Goal: Task Accomplishment & Management: Complete application form

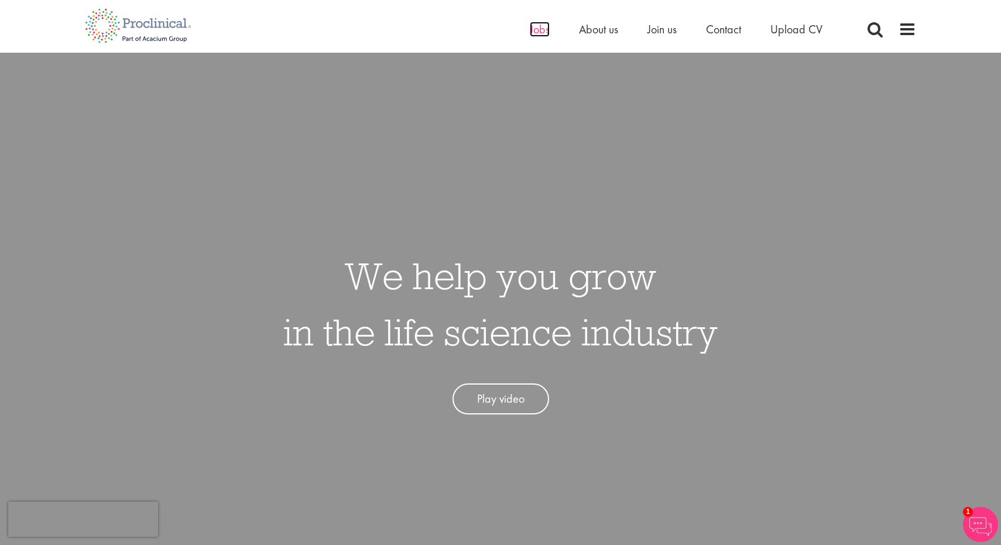
click at [543, 32] on span "Jobs" at bounding box center [540, 29] width 20 height 15
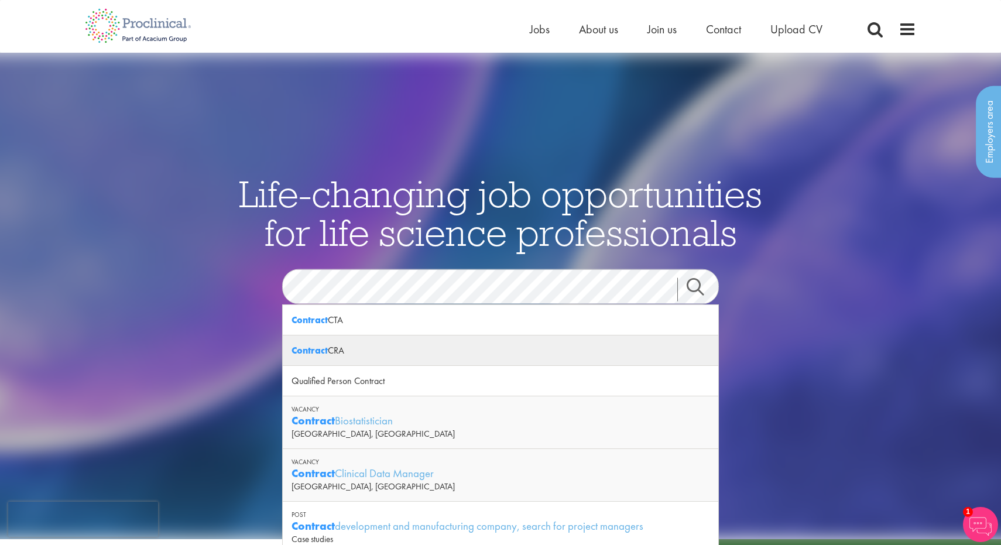
click at [336, 352] on div "Contract CRA" at bounding box center [501, 351] width 436 height 30
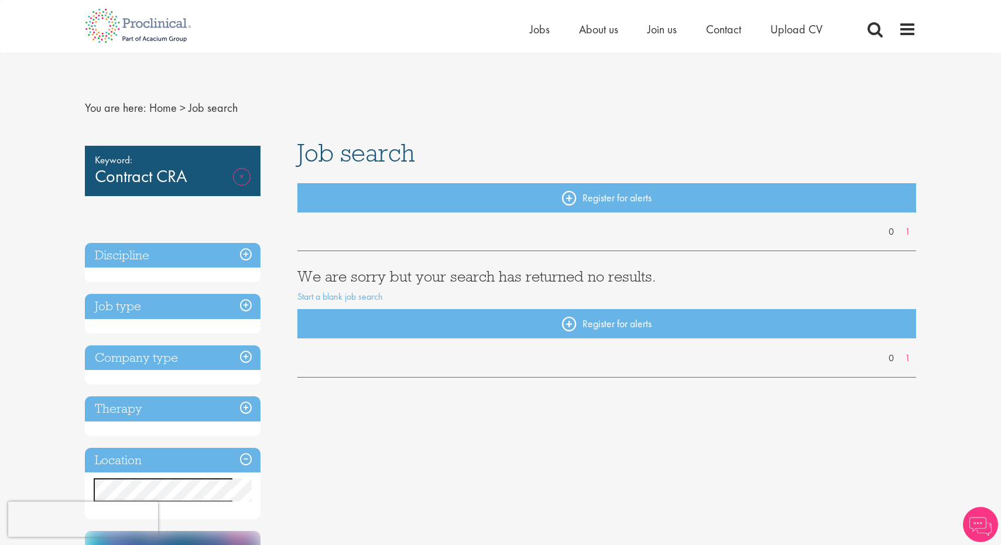
click at [244, 179] on link "Remove" at bounding box center [242, 185] width 18 height 34
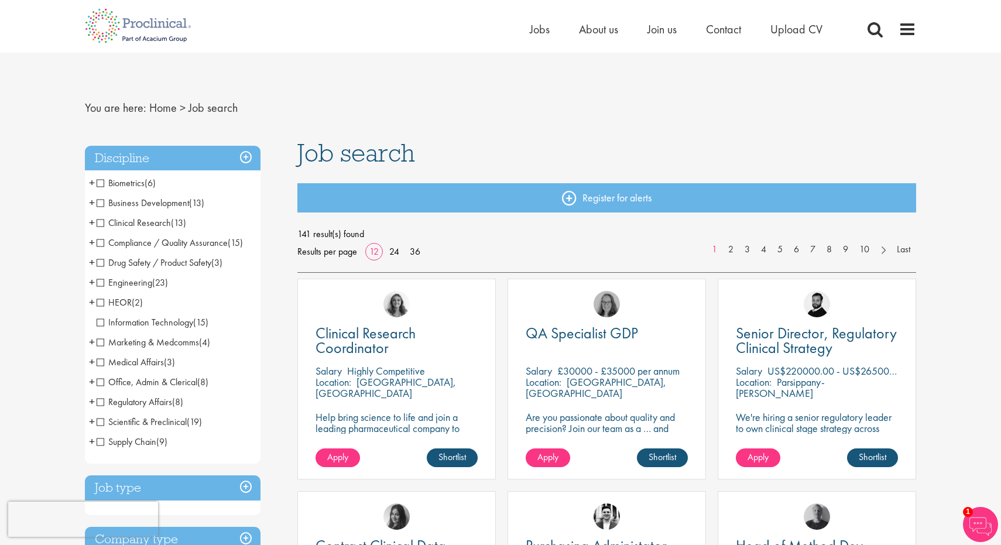
click at [91, 185] on span "+" at bounding box center [92, 183] width 6 height 18
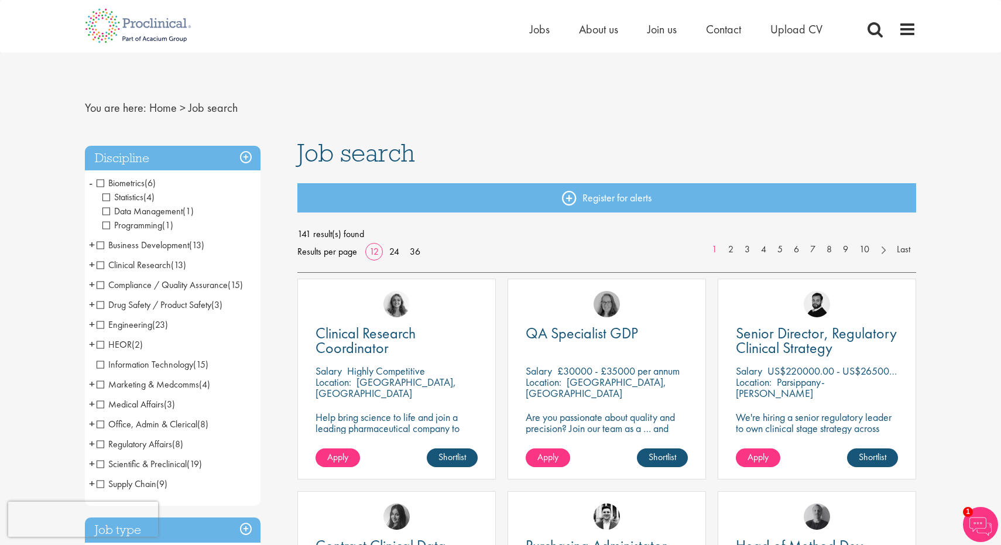
click at [91, 185] on span "-" at bounding box center [91, 183] width 4 height 18
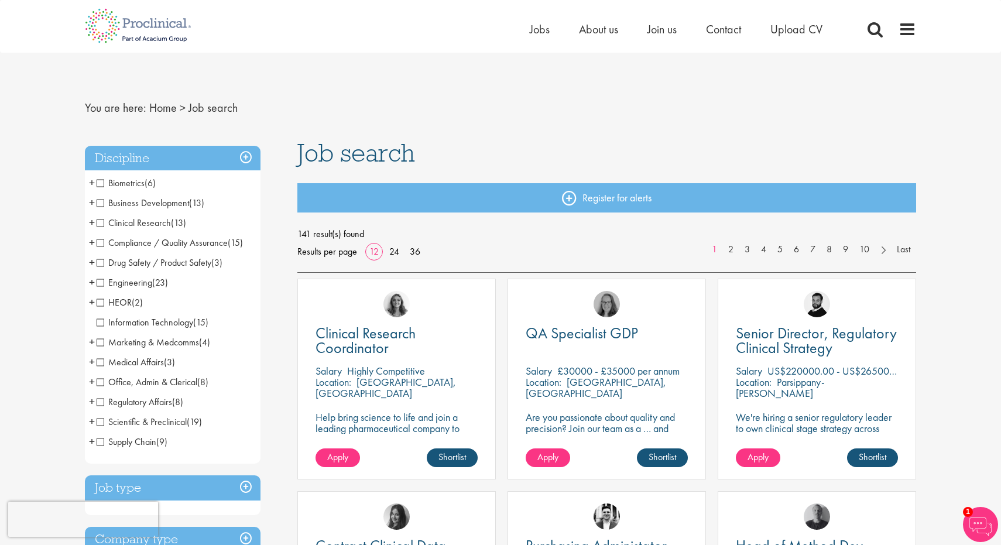
click at [90, 224] on span "+" at bounding box center [92, 223] width 6 height 18
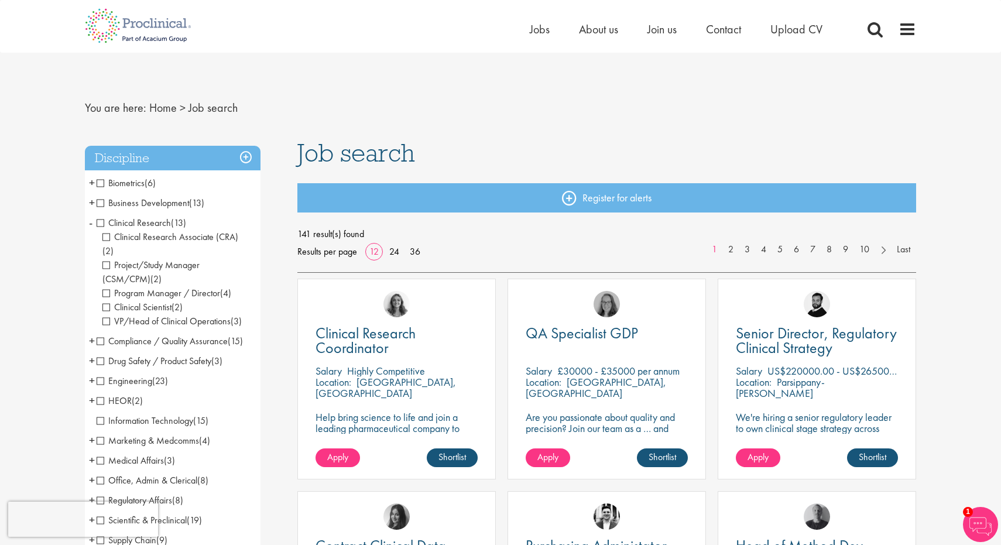
click at [126, 224] on span "Clinical Research" at bounding box center [134, 223] width 74 height 12
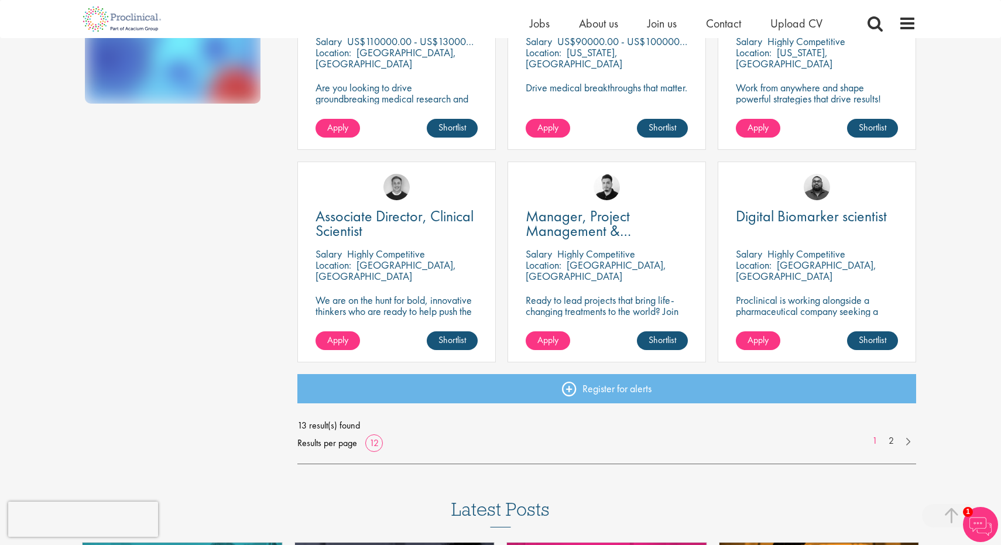
scroll to position [741, 0]
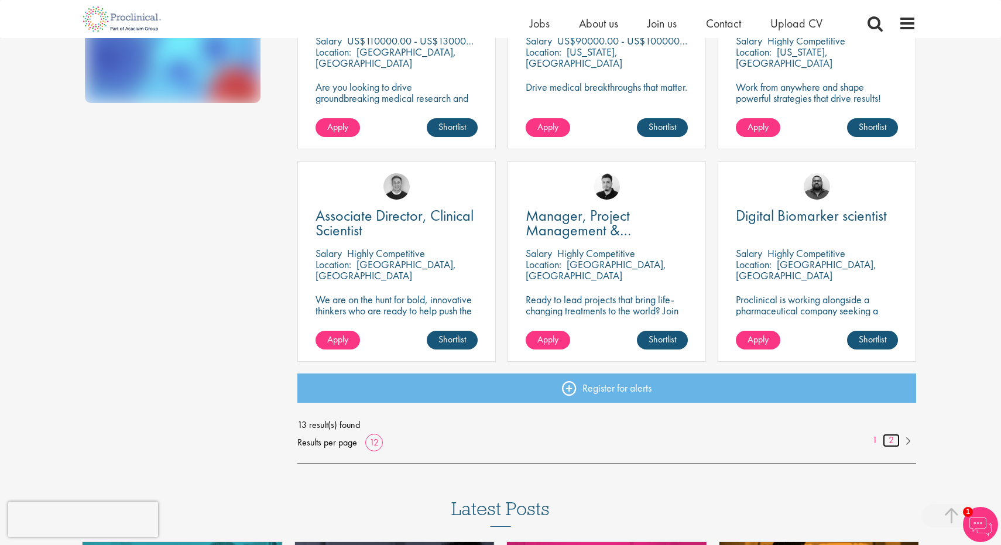
click at [887, 442] on link "2" at bounding box center [891, 440] width 17 height 13
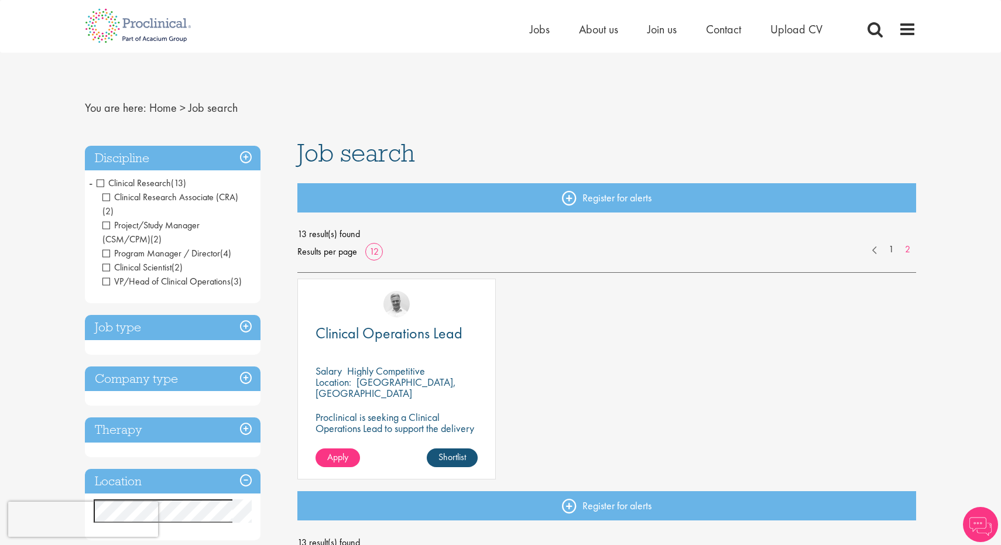
scroll to position [1, 0]
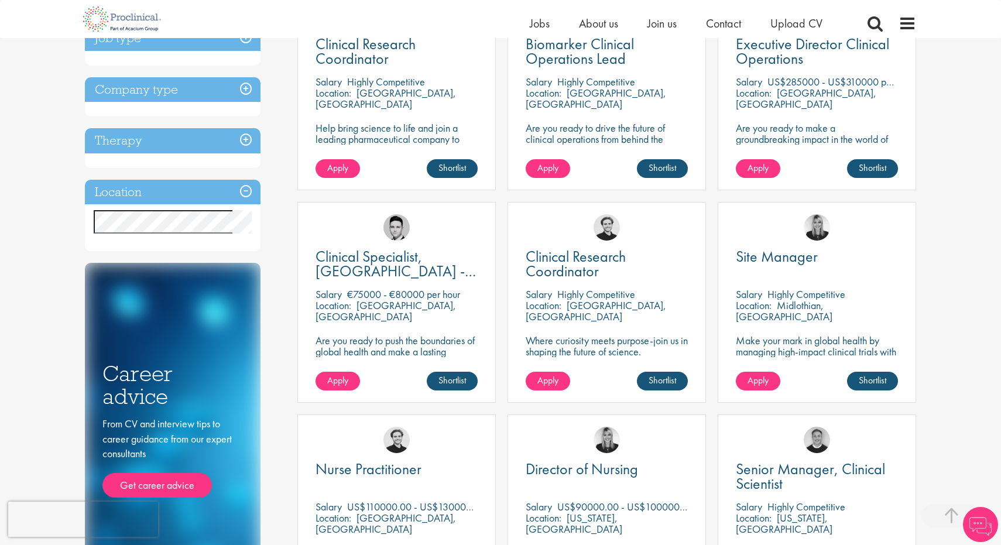
scroll to position [234, 0]
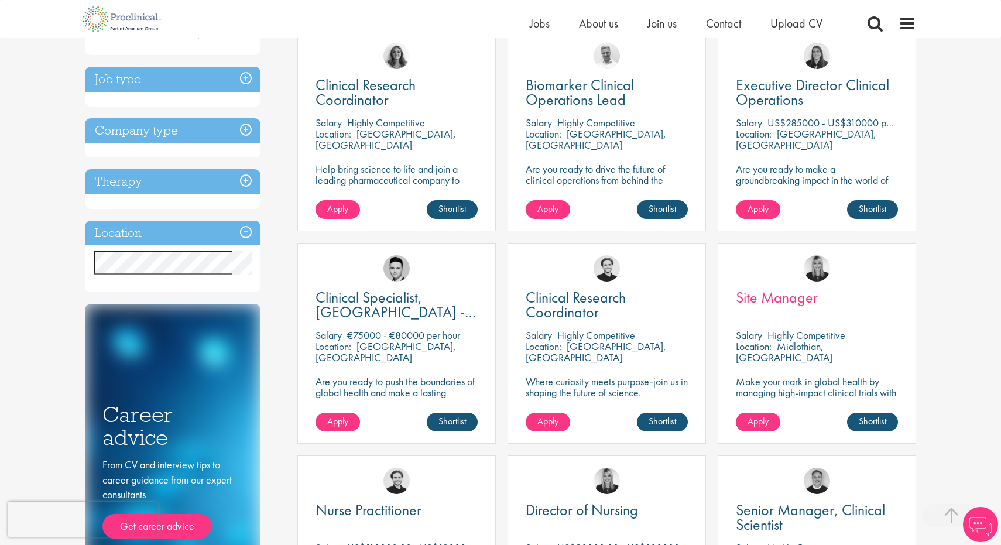
click at [793, 303] on span "Site Manager" at bounding box center [777, 298] width 82 height 20
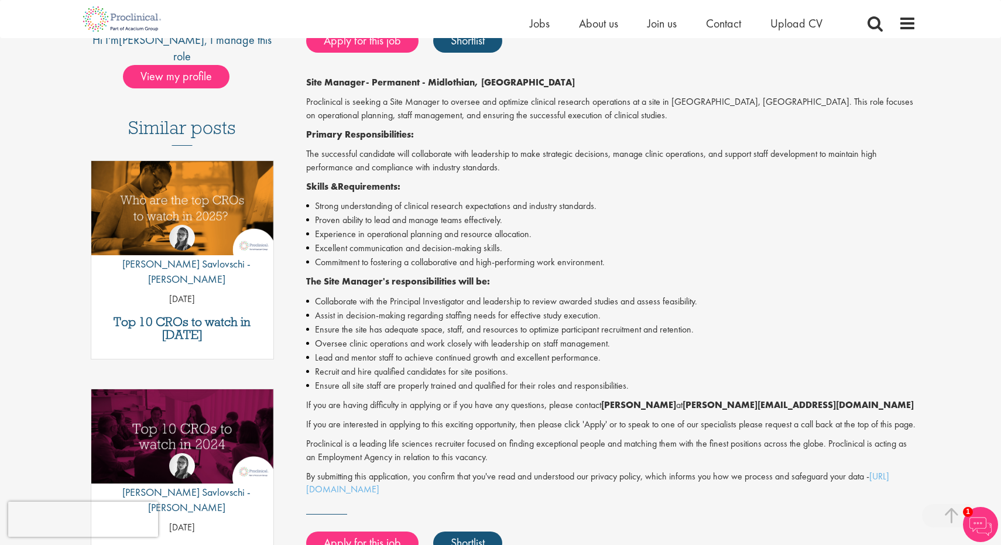
scroll to position [266, 0]
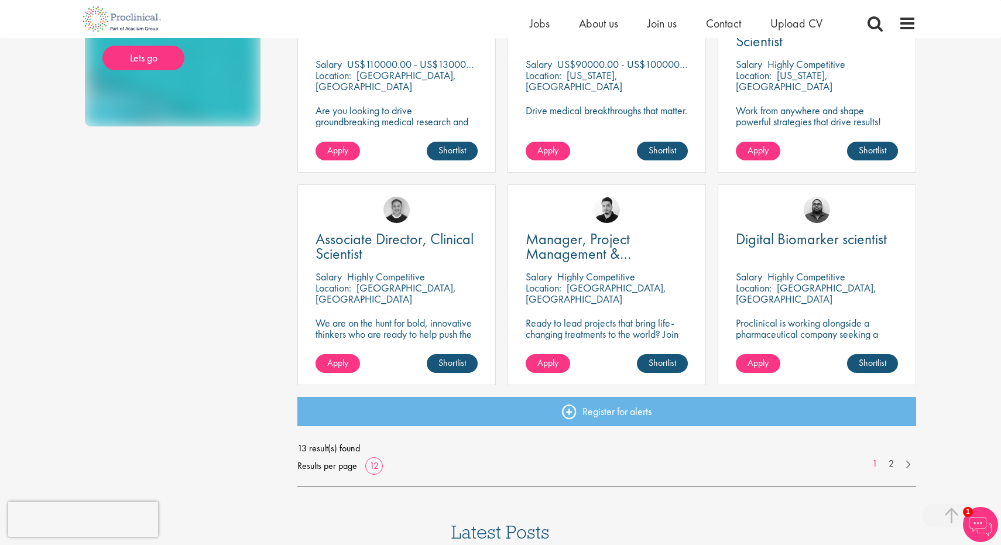
scroll to position [728, 0]
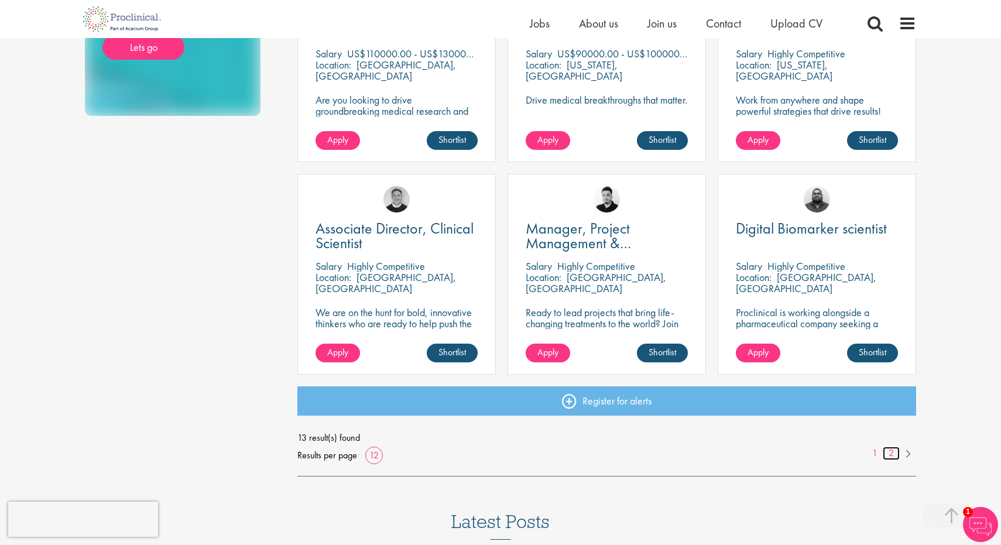
click at [891, 451] on link "2" at bounding box center [891, 453] width 17 height 13
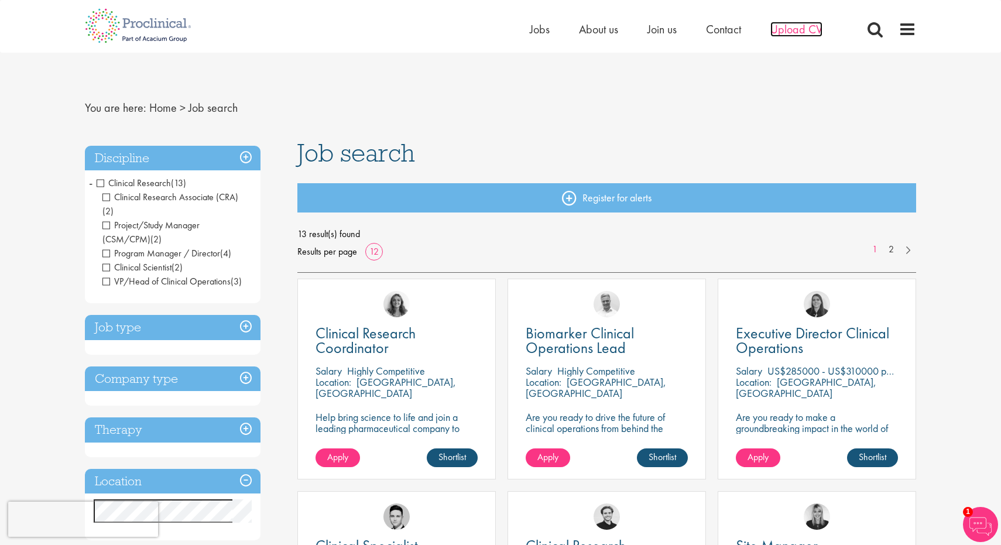
click at [797, 30] on span "Upload CV" at bounding box center [797, 29] width 52 height 15
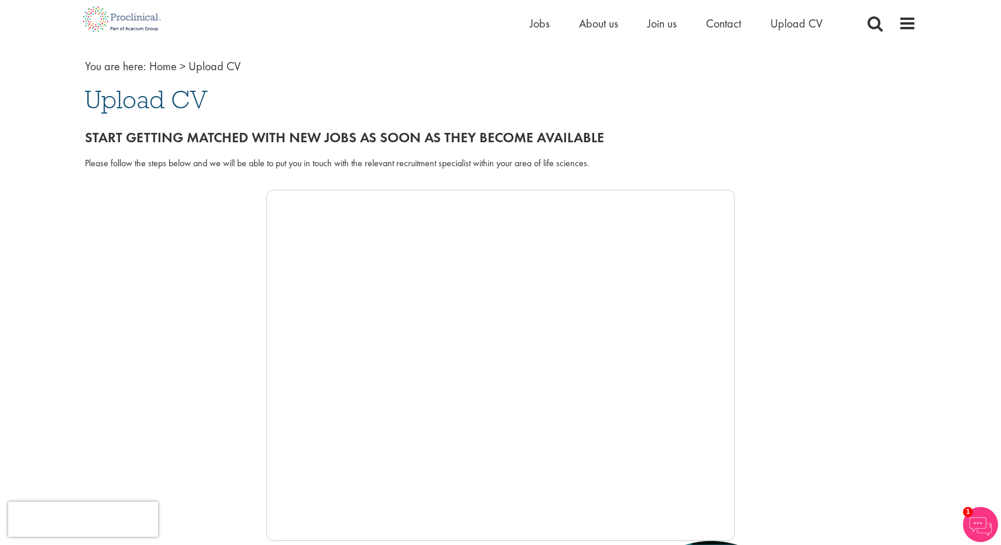
scroll to position [49, 0]
